Goal: Information Seeking & Learning: Learn about a topic

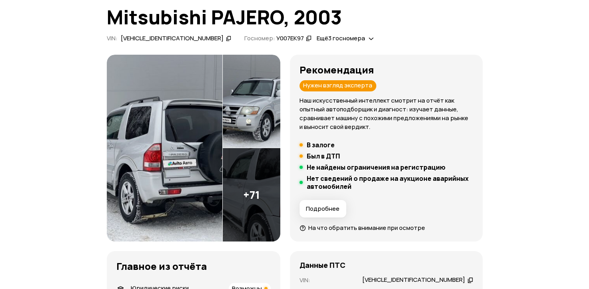
scroll to position [80, 0]
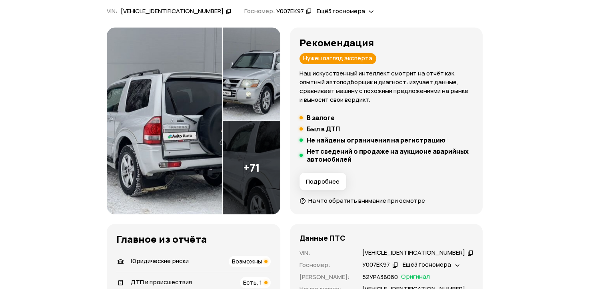
click at [195, 136] on img at bounding box center [165, 122] width 116 height 188
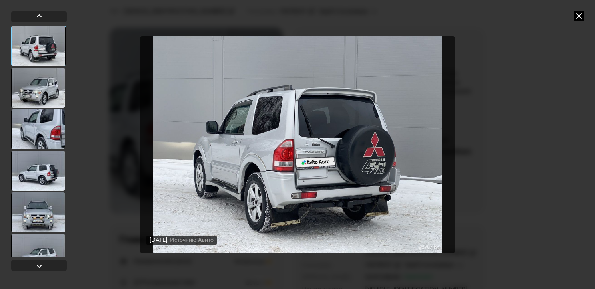
click at [420, 132] on img "Go to Slide 1" at bounding box center [297, 144] width 315 height 217
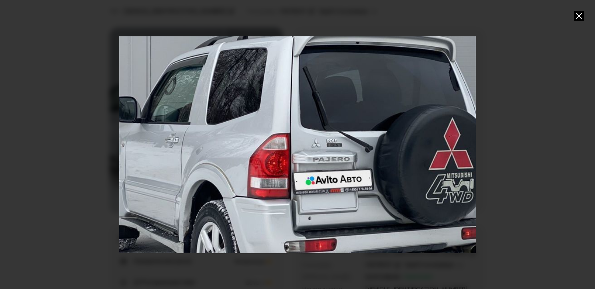
click at [420, 132] on div "Go to Slide 1" at bounding box center [297, 145] width 714 height 434
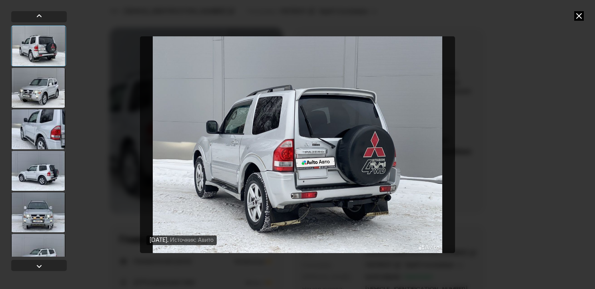
click at [420, 132] on img "Go to Slide 1" at bounding box center [297, 144] width 315 height 217
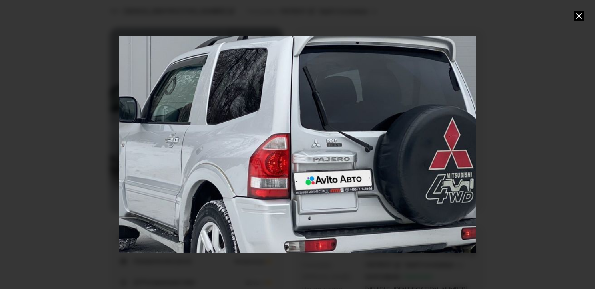
click at [420, 132] on div "Go to Slide 1" at bounding box center [297, 145] width 714 height 434
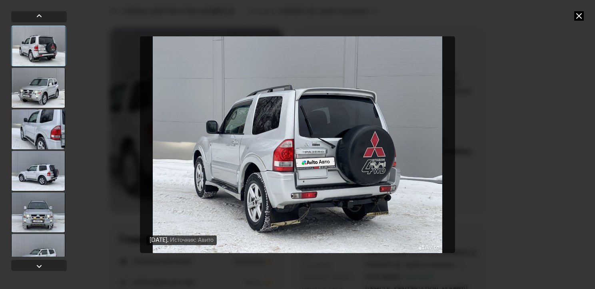
click at [577, 15] on icon at bounding box center [579, 16] width 10 height 10
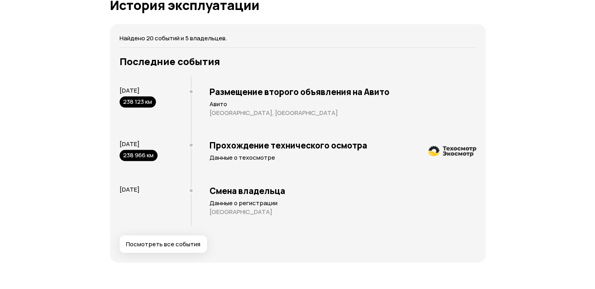
scroll to position [1639, 0]
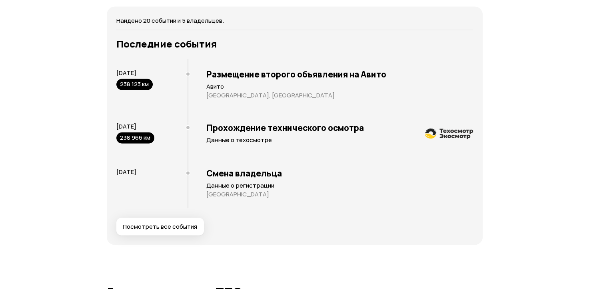
click at [146, 231] on span "Посмотреть все события" at bounding box center [160, 227] width 74 height 8
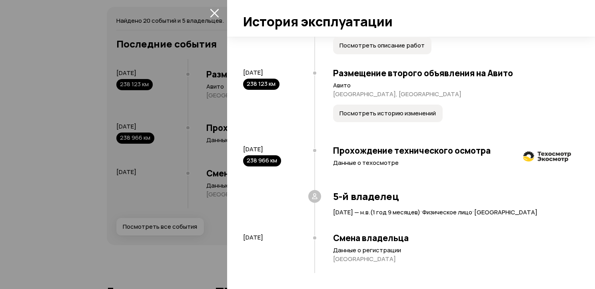
scroll to position [1168, 0]
click at [395, 110] on span "Посмотреть историю изменений" at bounding box center [387, 114] width 96 height 8
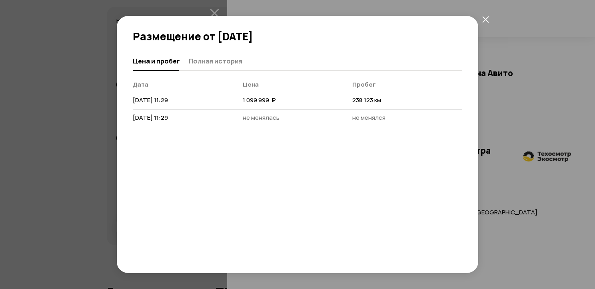
click at [482, 21] on icon "закрыть" at bounding box center [485, 19] width 7 height 7
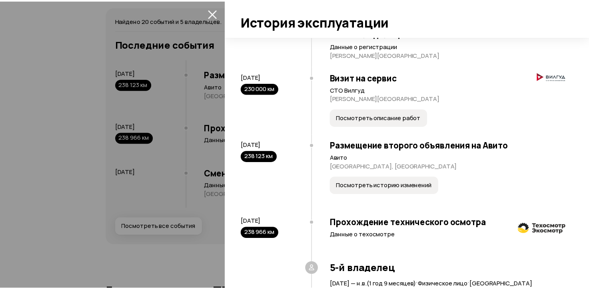
scroll to position [968, 0]
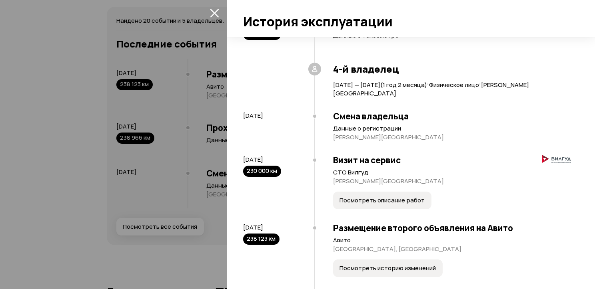
click at [217, 18] on button "закрыть" at bounding box center [214, 12] width 13 height 13
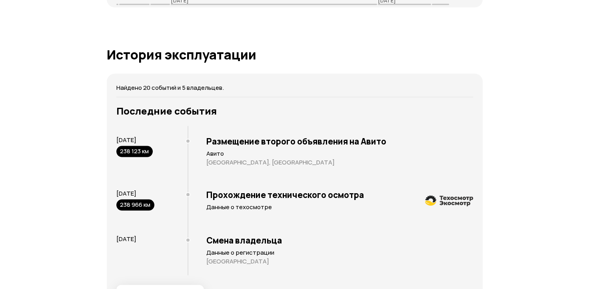
scroll to position [1559, 0]
